Goal: Find specific page/section

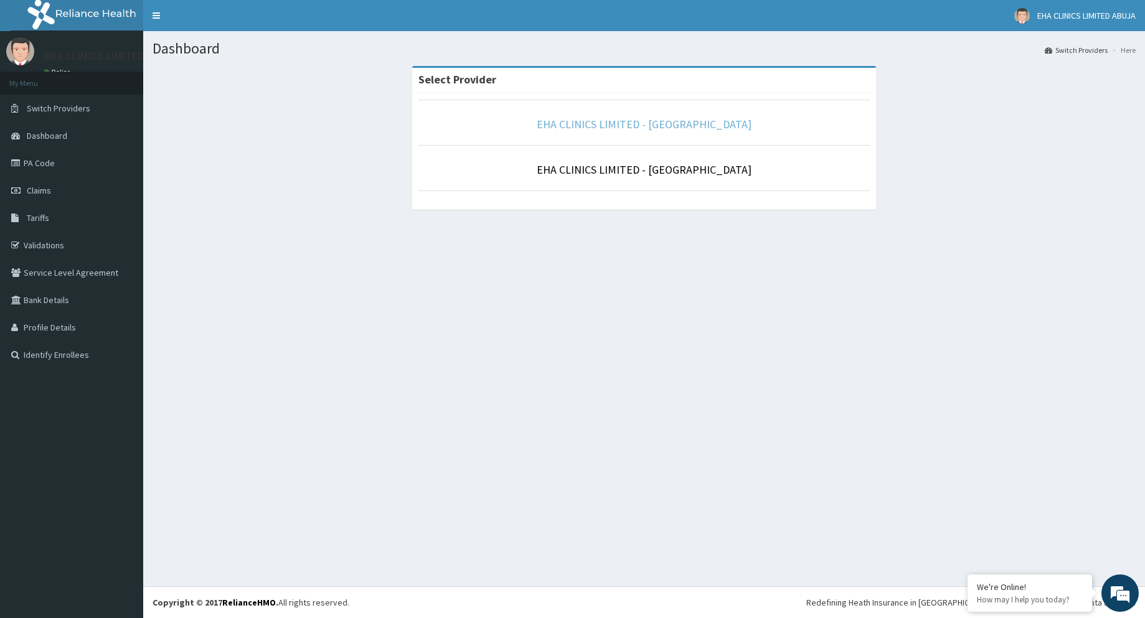
click at [702, 129] on link "EHA CLINICS LIMITED - [GEOGRAPHIC_DATA]" at bounding box center [644, 124] width 215 height 14
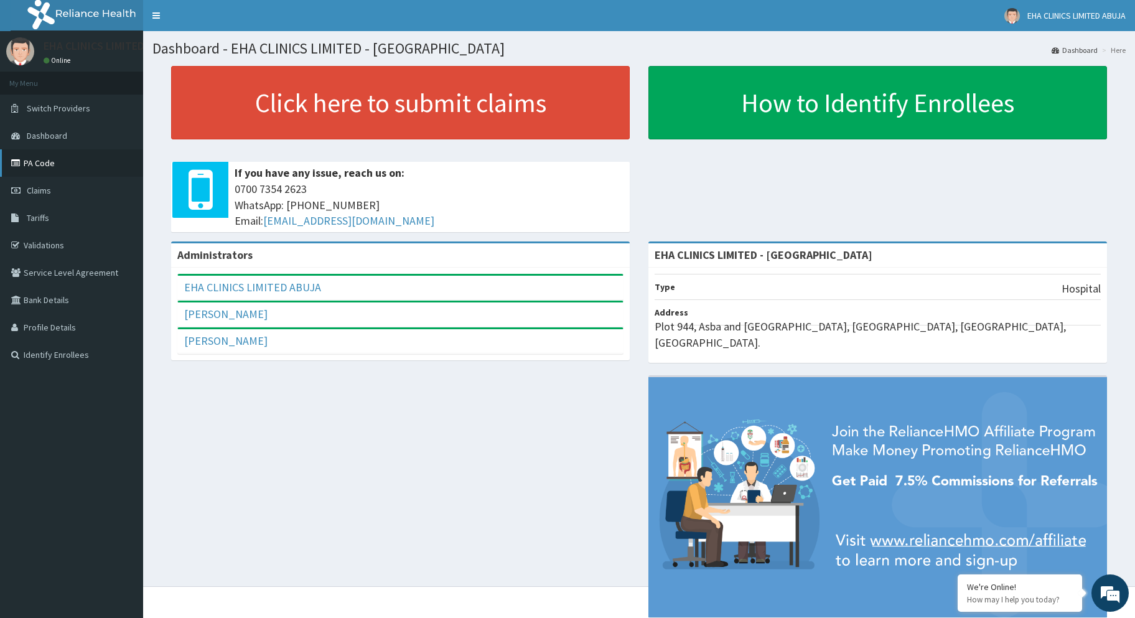
click at [51, 168] on link "PA Code" at bounding box center [71, 162] width 143 height 27
